Goal: Answer question/provide support: Share knowledge or assist other users

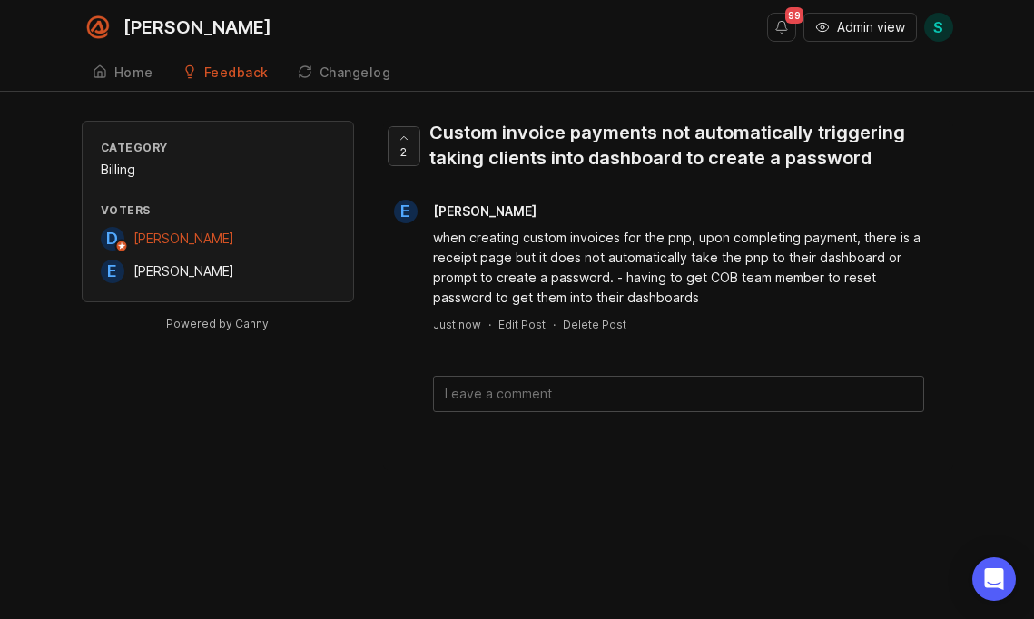
click at [404, 152] on span "2" at bounding box center [403, 151] width 6 height 15
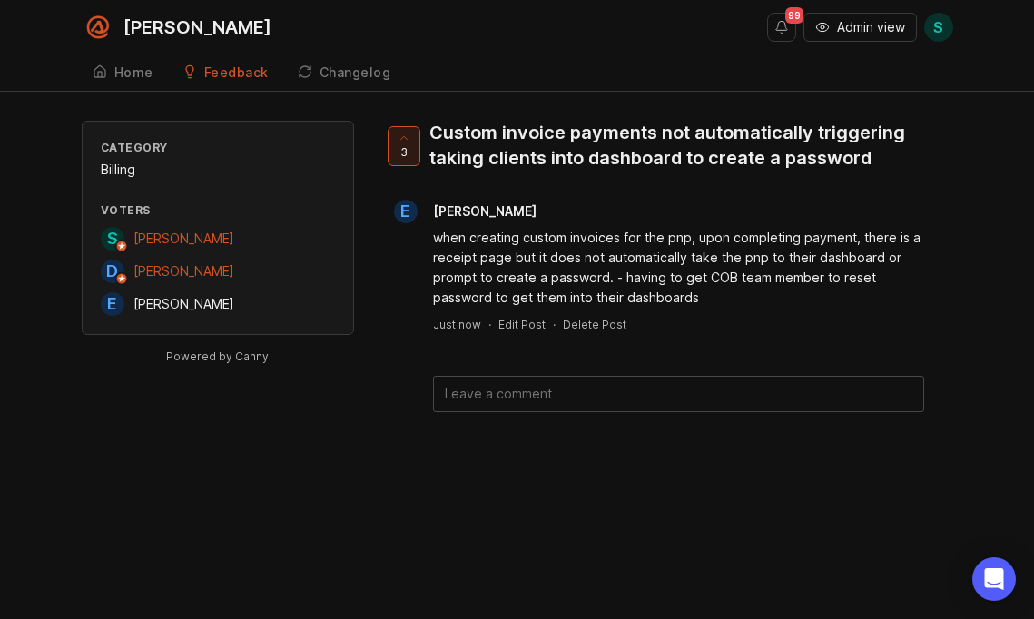
click at [485, 396] on textarea at bounding box center [678, 394] width 489 height 34
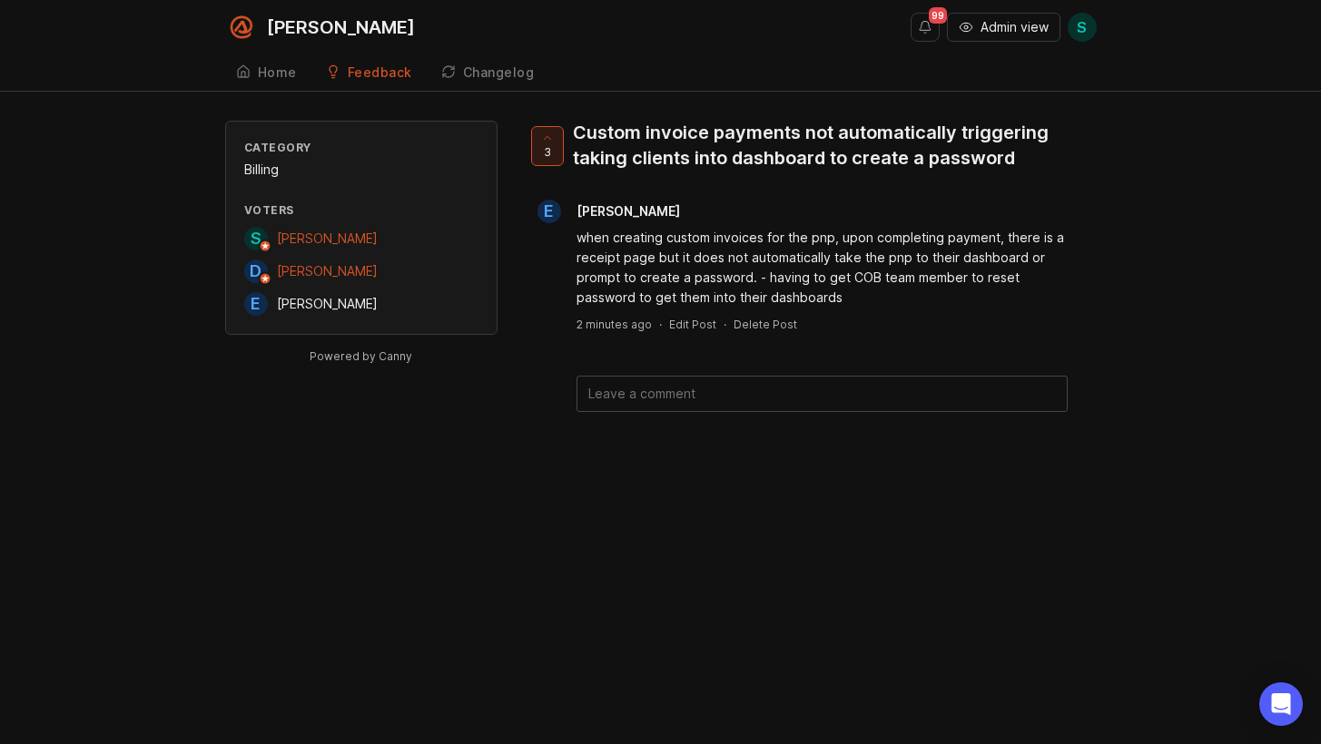
drag, startPoint x: 0, startPoint y: 0, endPoint x: 638, endPoint y: 403, distance: 754.8
click at [651, 397] on textarea at bounding box center [821, 394] width 489 height 34
paste textarea "https://app.smith.ai/support/vr/13733/ https://app.smith.ai/support/vr/13765/ h…"
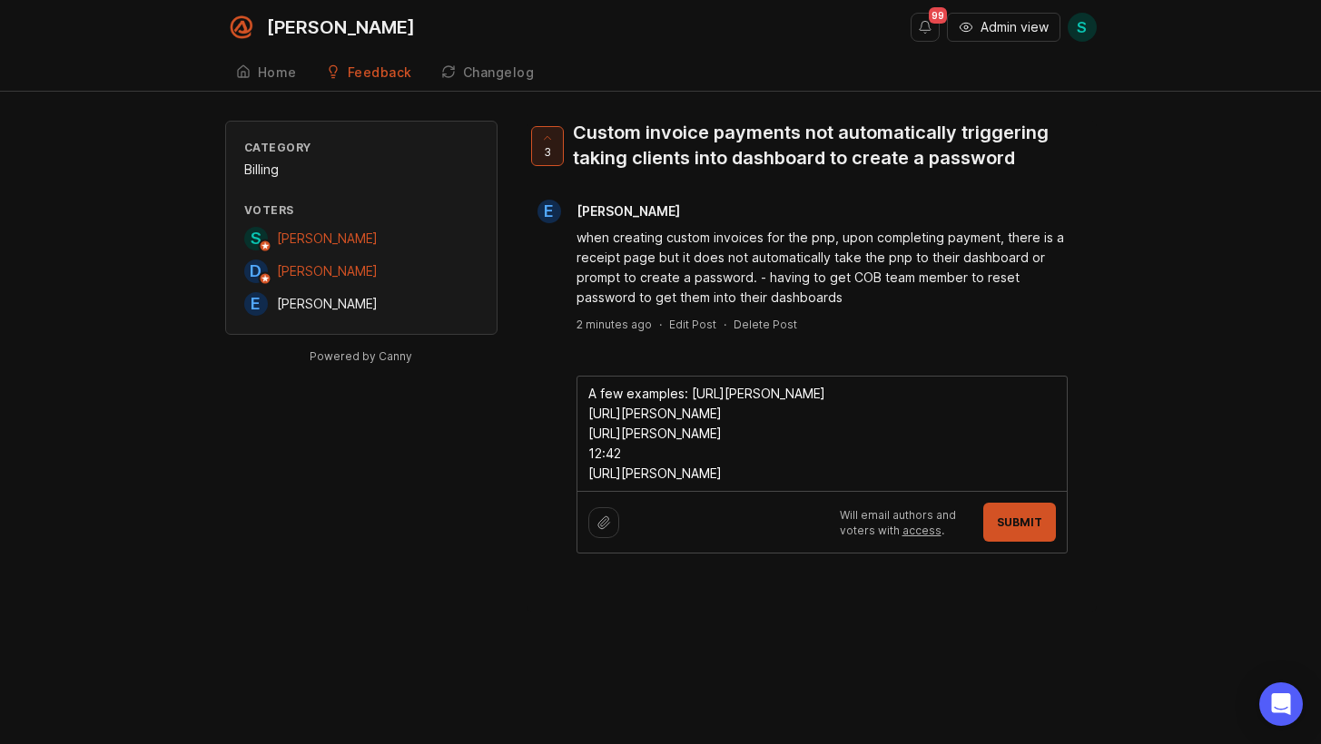
drag, startPoint x: 637, startPoint y: 457, endPoint x: 514, endPoint y: 457, distance: 123.5
click at [514, 457] on div "Category Billing Voters S Steve Green D Diego Valadez E Erin Boerema Powered by…" at bounding box center [661, 366] width 872 height 491
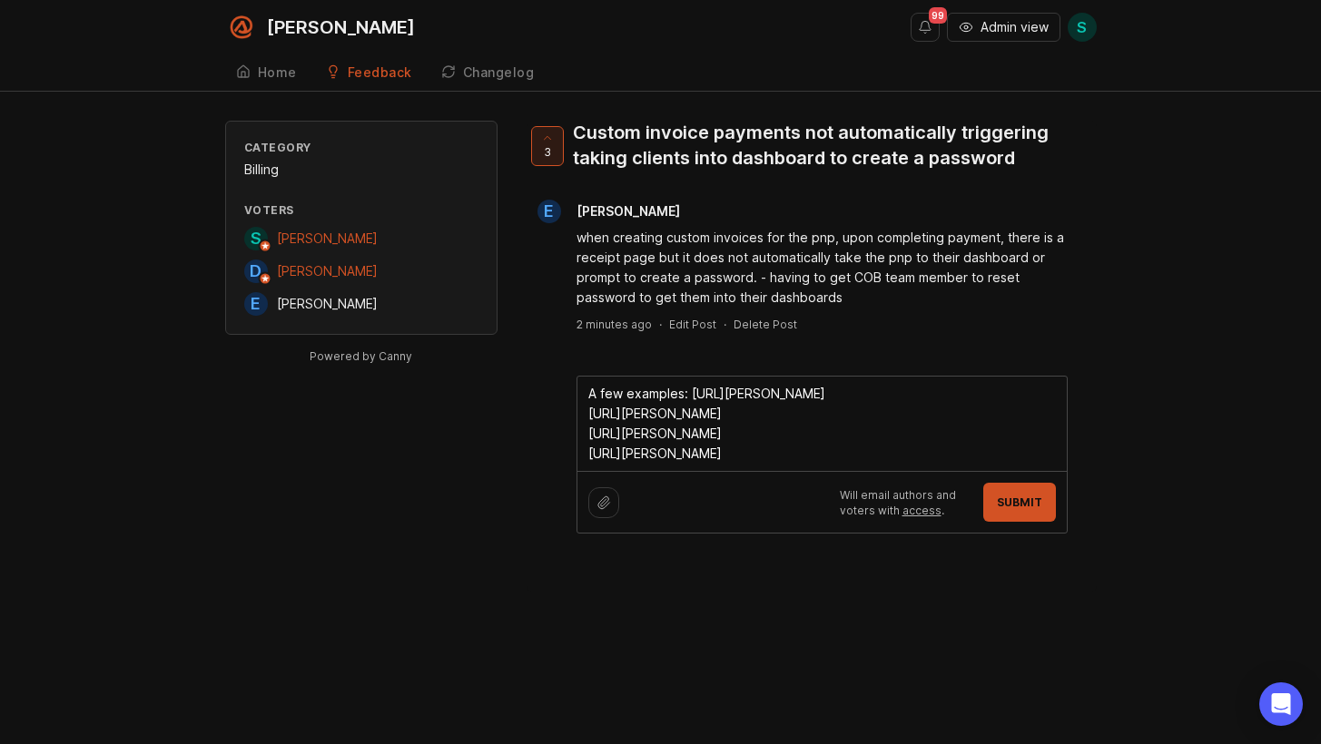
click at [693, 396] on textarea "A few examples: https://app.smith.ai/support/vr/13733/ https://app.smith.ai/sup…" at bounding box center [821, 424] width 489 height 94
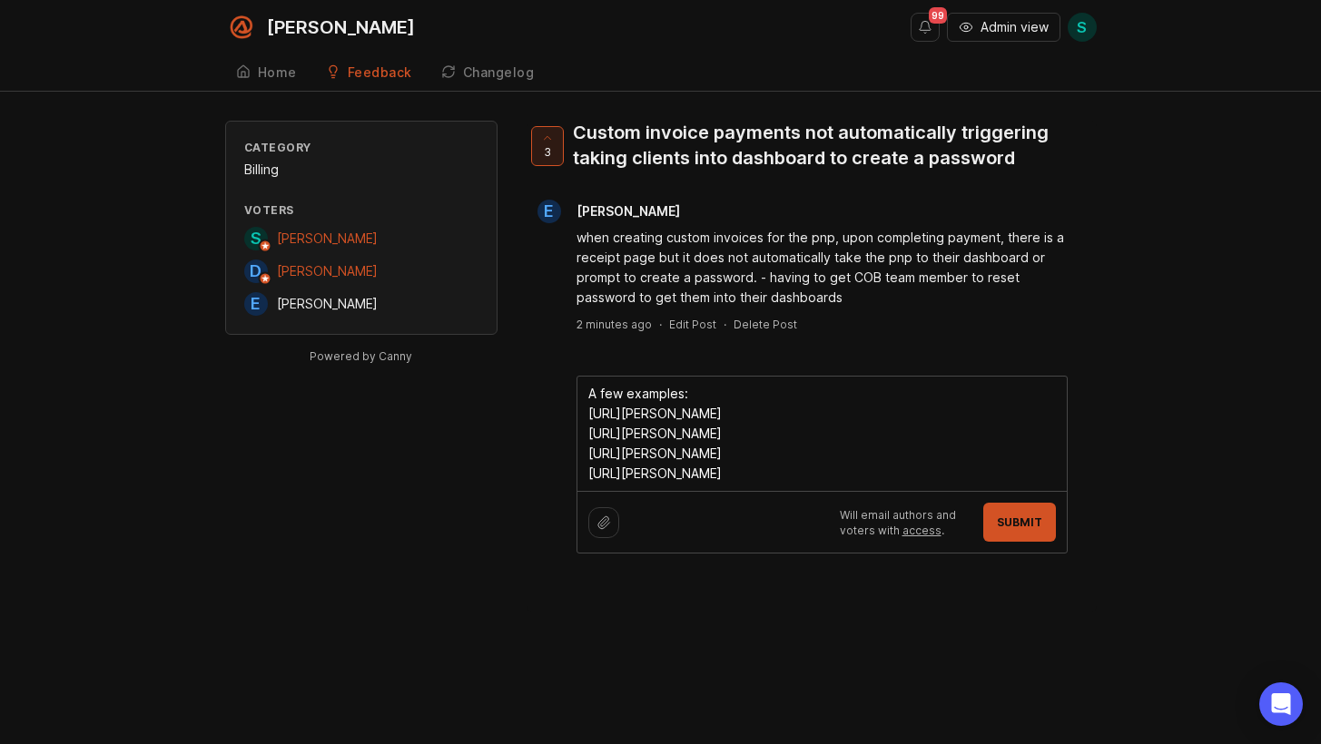
type textarea "A few examples: https://app.smith.ai/support/vr/13733/ https://app.smith.ai/sup…"
click at [1021, 514] on button "Submit" at bounding box center [1019, 522] width 73 height 39
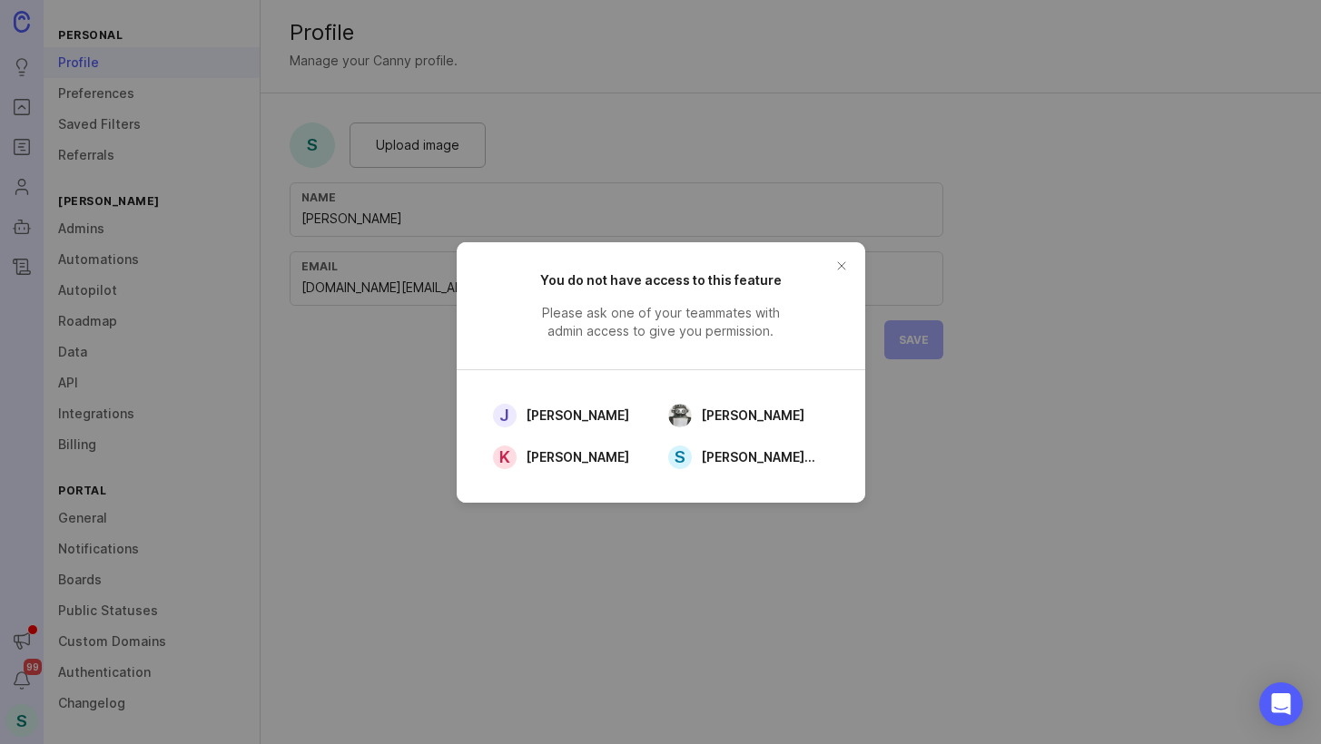
click at [835, 255] on button "close button" at bounding box center [841, 265] width 29 height 29
